Goal: Task Accomplishment & Management: Manage account settings

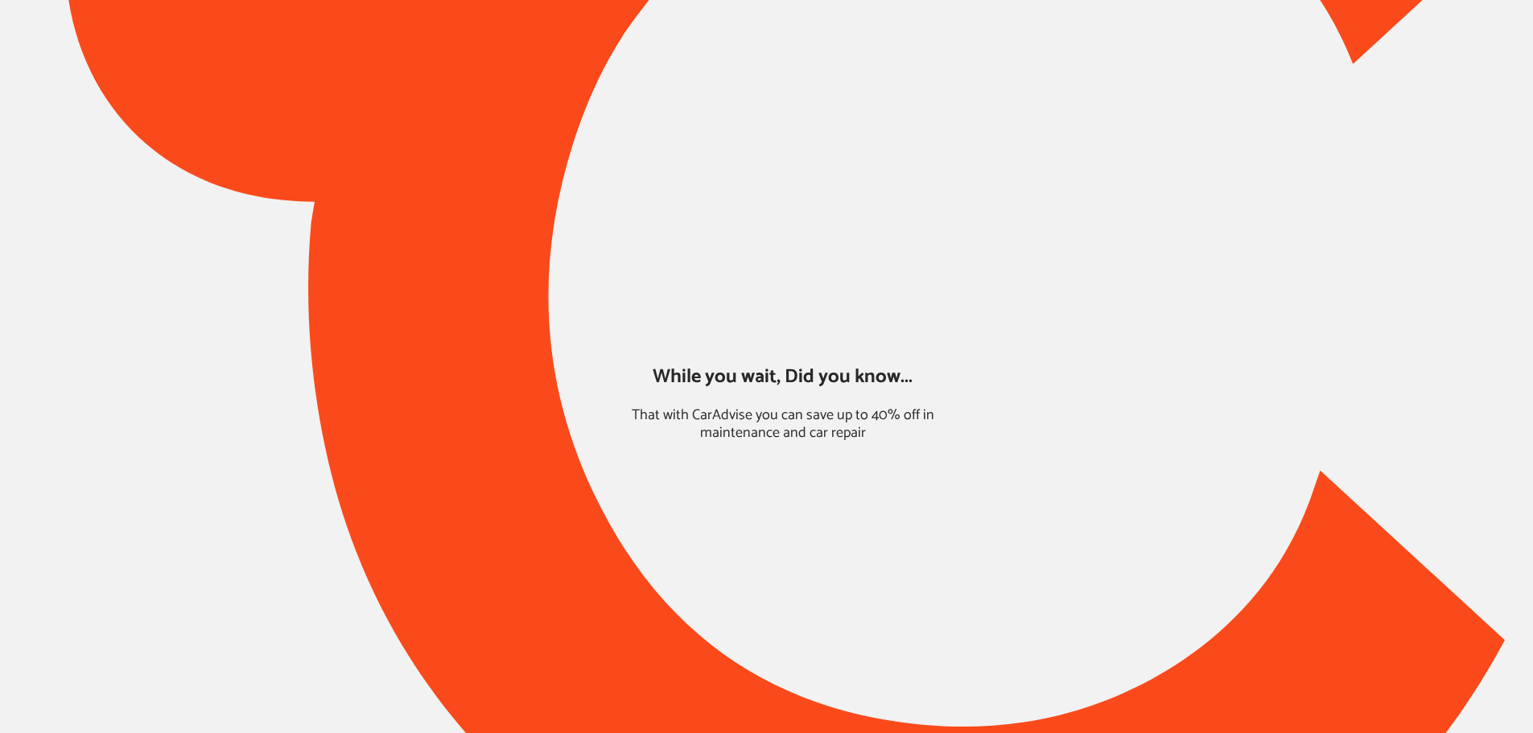
type input "*****"
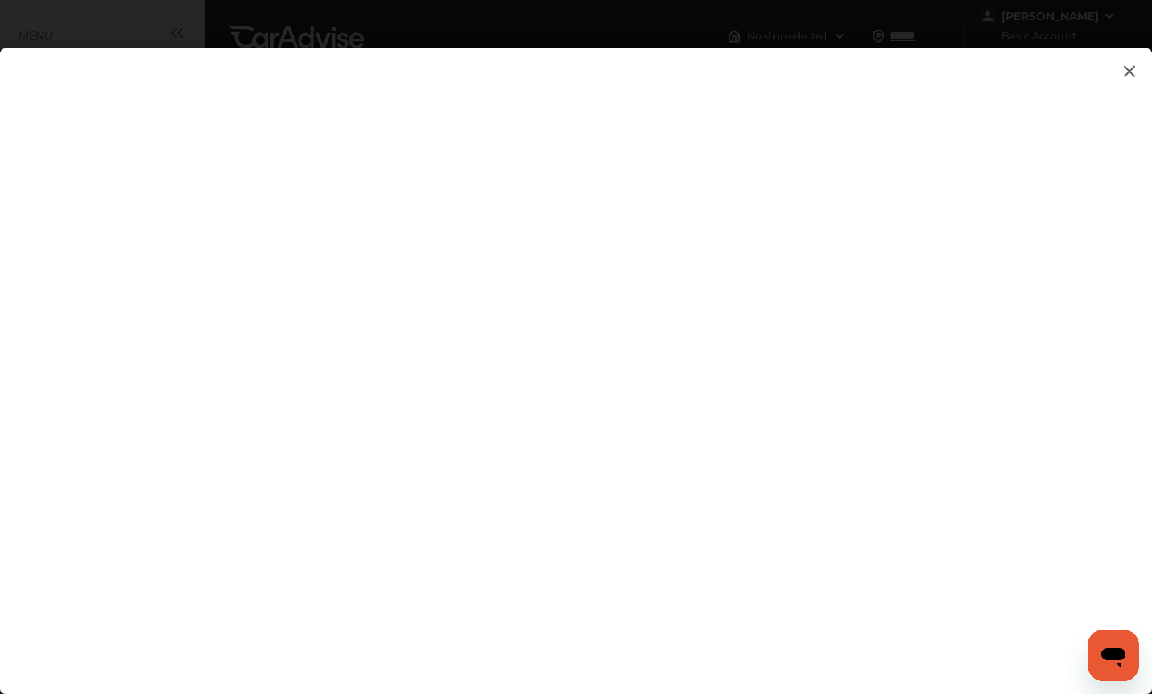
click at [1137, 78] on img at bounding box center [1129, 71] width 19 height 20
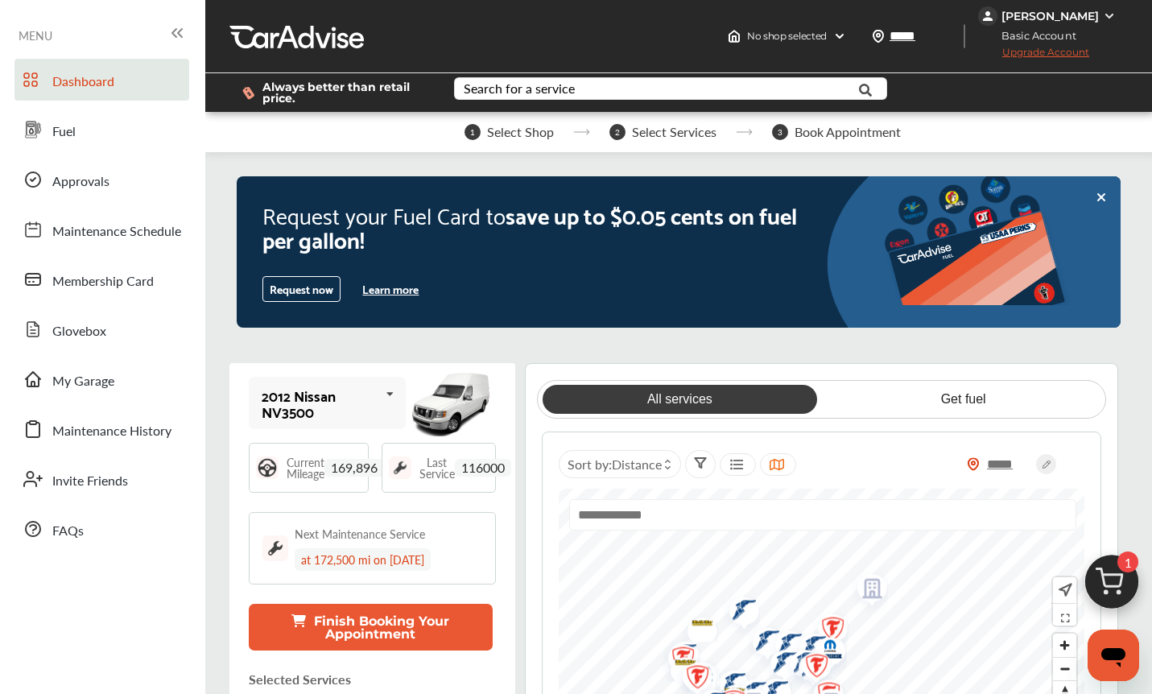
click at [1034, 27] on span "Basic Account" at bounding box center [1034, 35] width 109 height 17
click at [1034, 15] on div "[PERSON_NAME]" at bounding box center [1049, 16] width 97 height 14
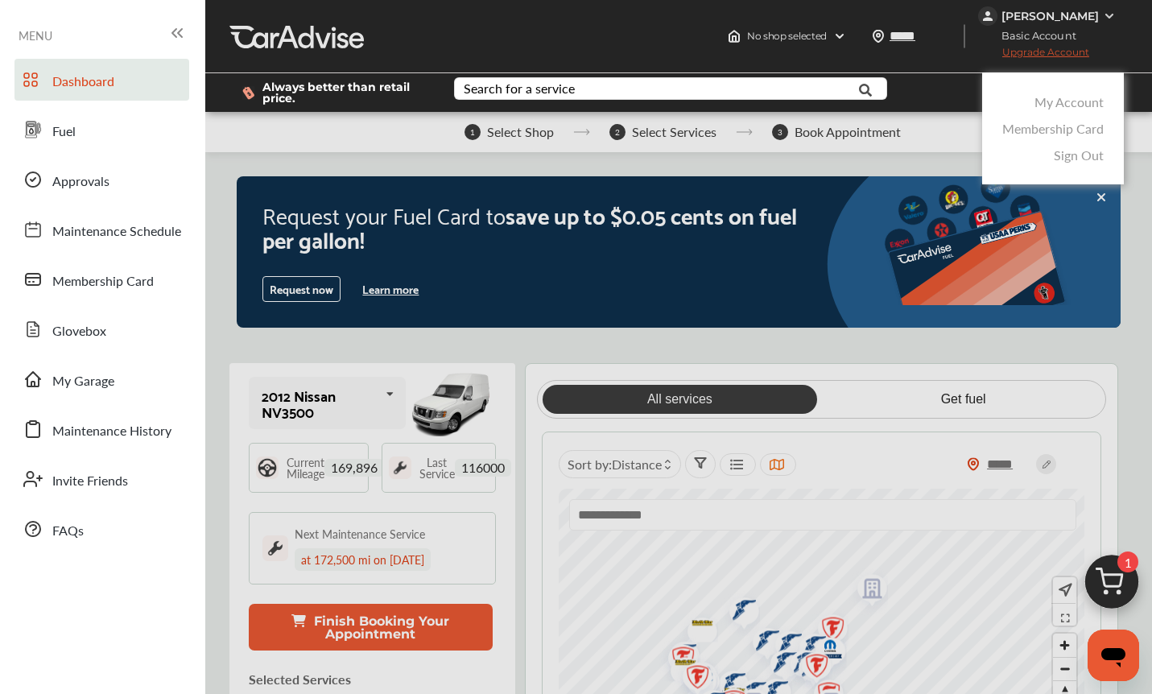
click at [1053, 96] on link "My Account" at bounding box center [1068, 102] width 69 height 19
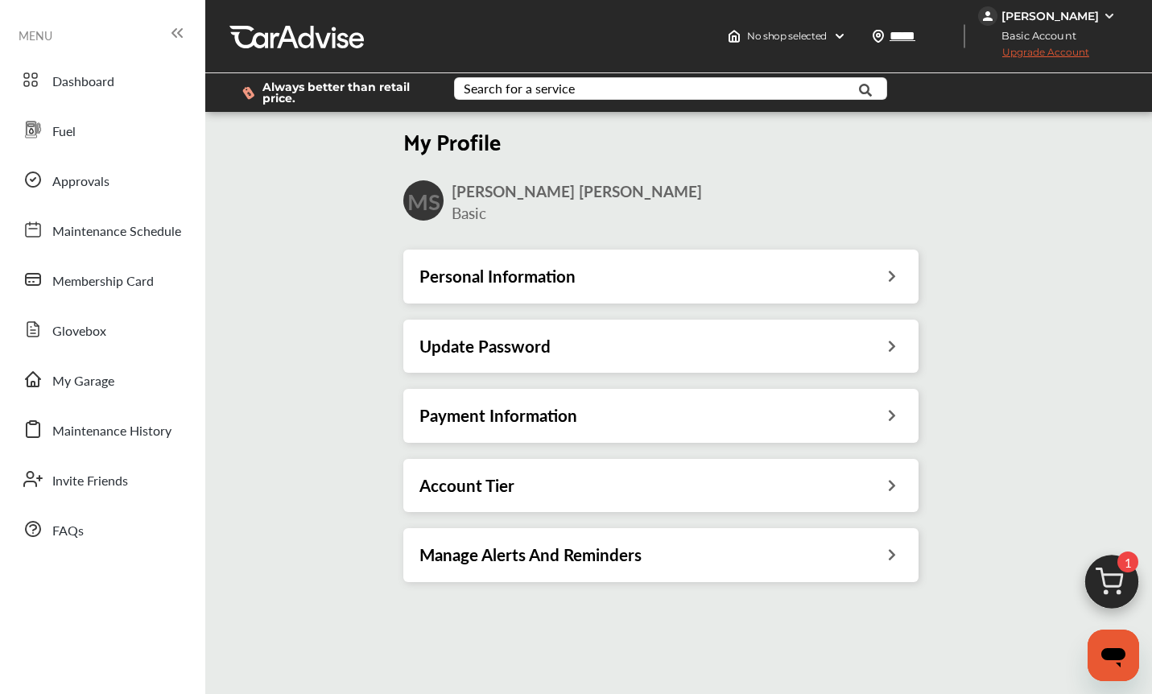
click at [477, 418] on h3 "Payment Information" at bounding box center [498, 415] width 158 height 21
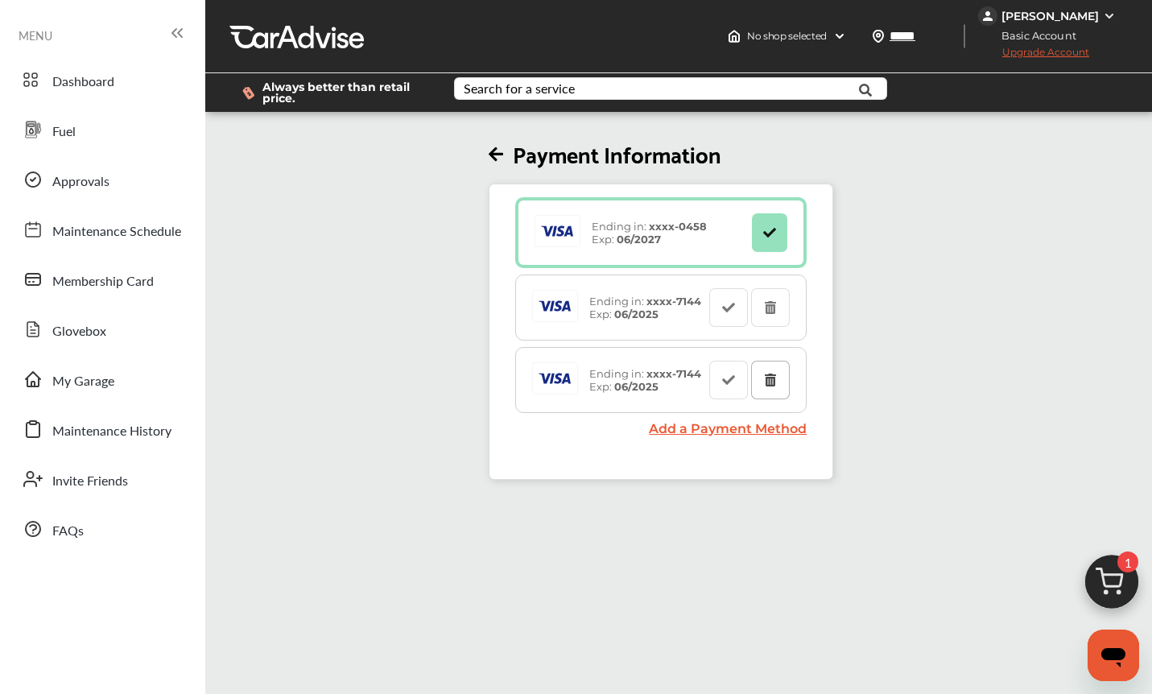
click at [779, 385] on button at bounding box center [770, 380] width 39 height 39
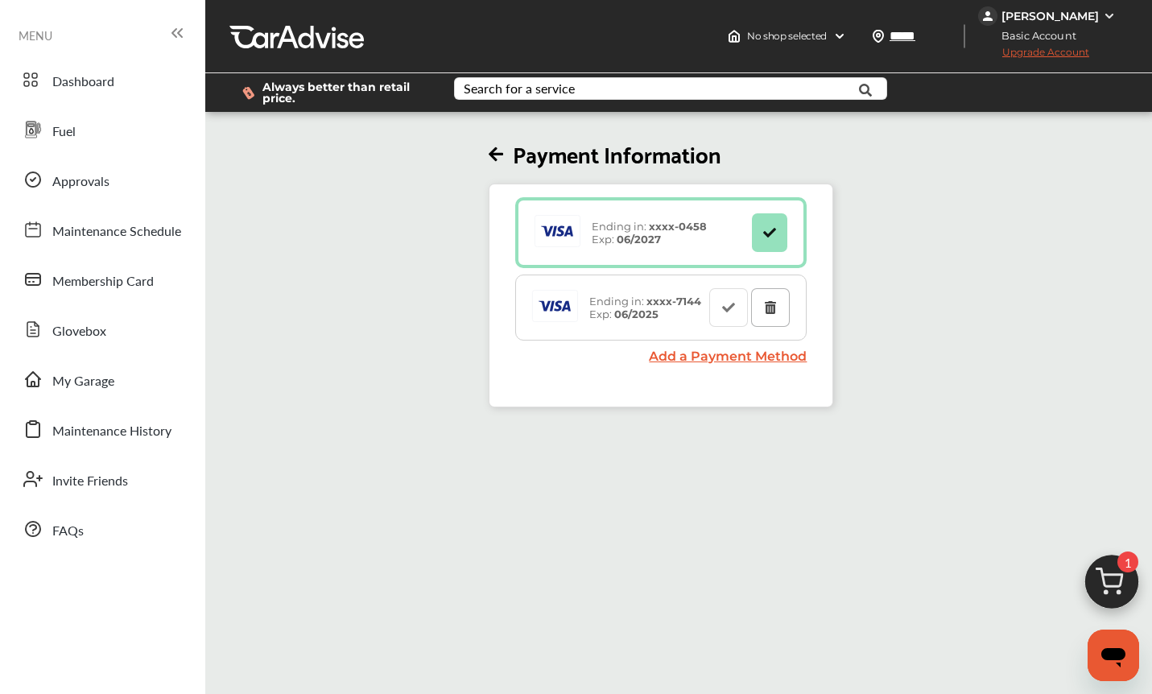
click at [780, 316] on button at bounding box center [770, 307] width 39 height 39
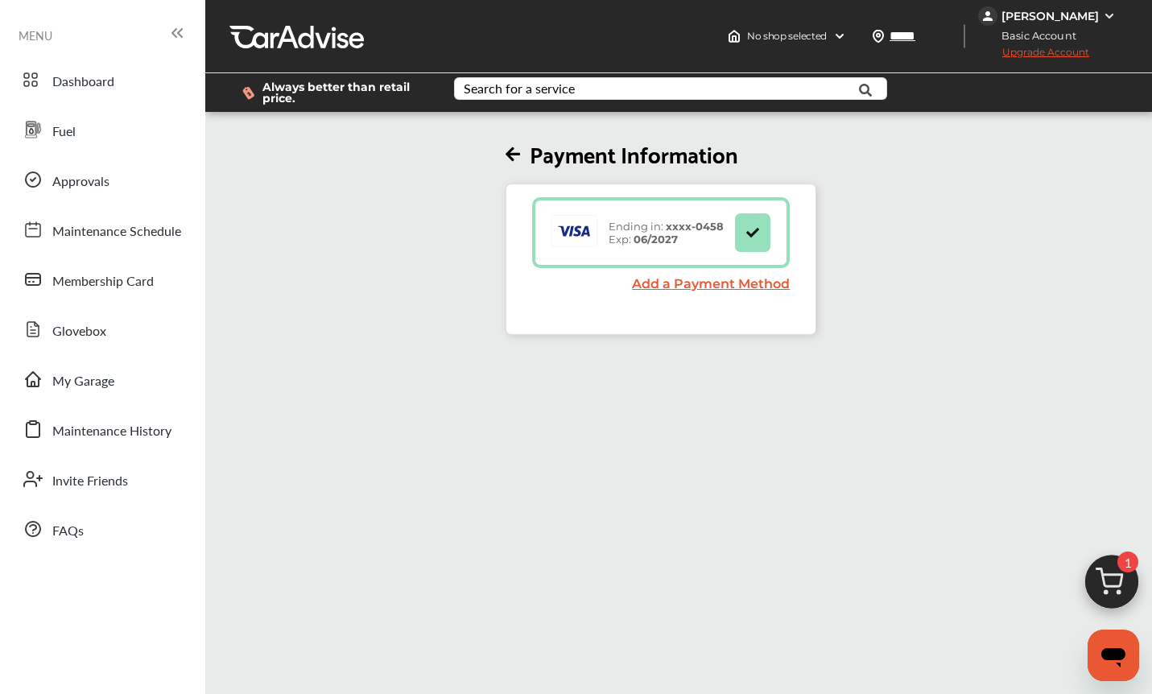
click at [1036, 54] on span "Upgrade Account" at bounding box center [1033, 56] width 111 height 20
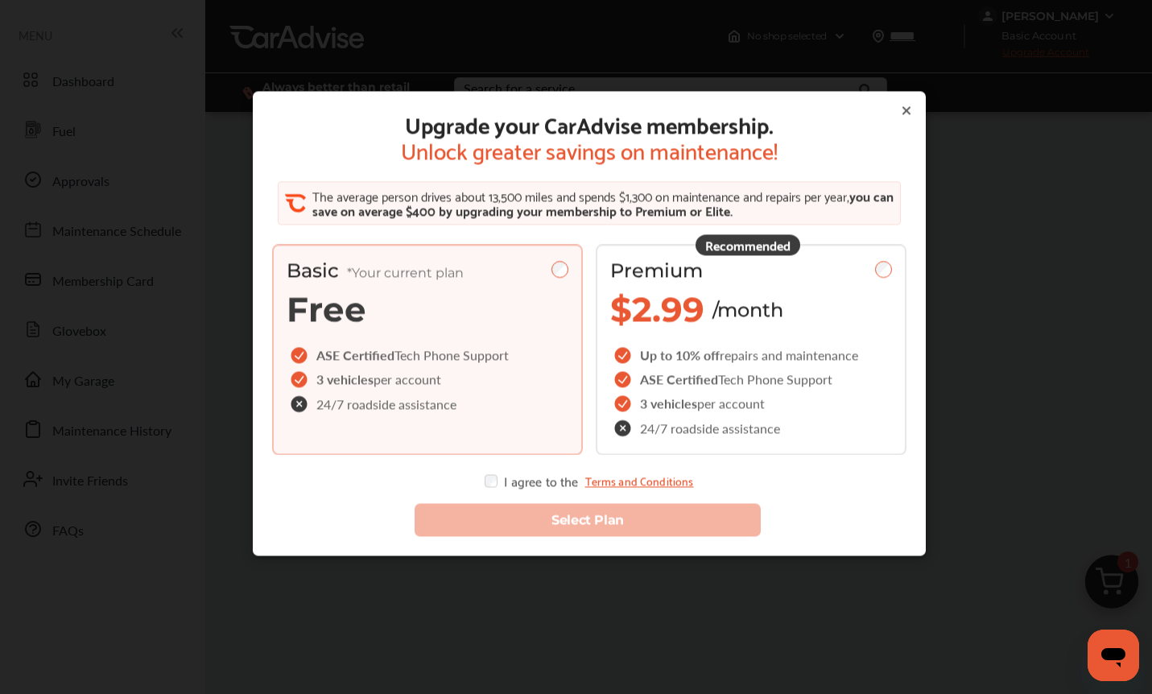
click at [723, 274] on div "Premium" at bounding box center [751, 270] width 282 height 23
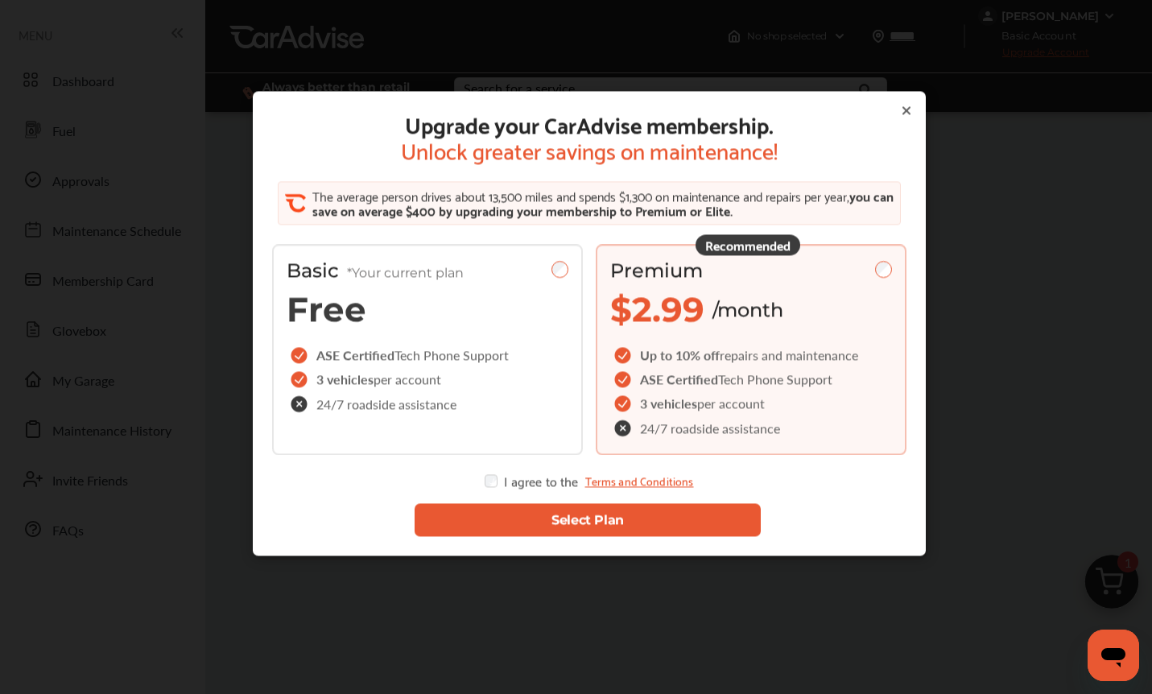
click at [536, 517] on button "Select Plan" at bounding box center [587, 520] width 345 height 33
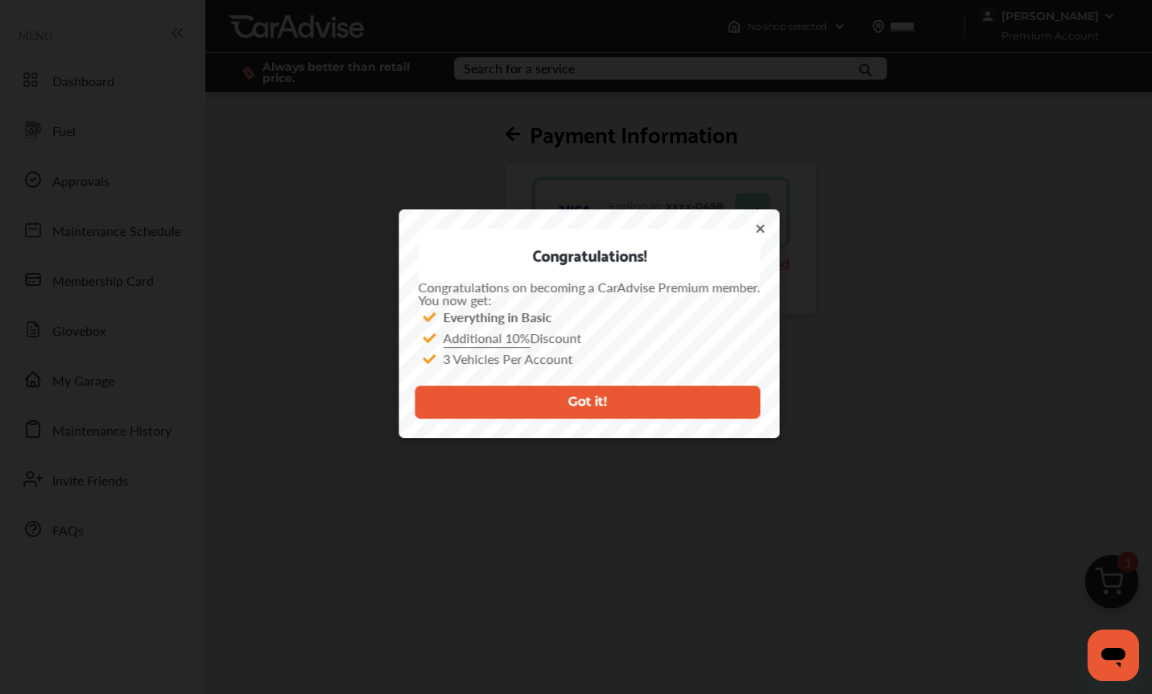
click at [766, 225] on icon at bounding box center [759, 228] width 13 height 13
